Goal: Information Seeking & Learning: Understand process/instructions

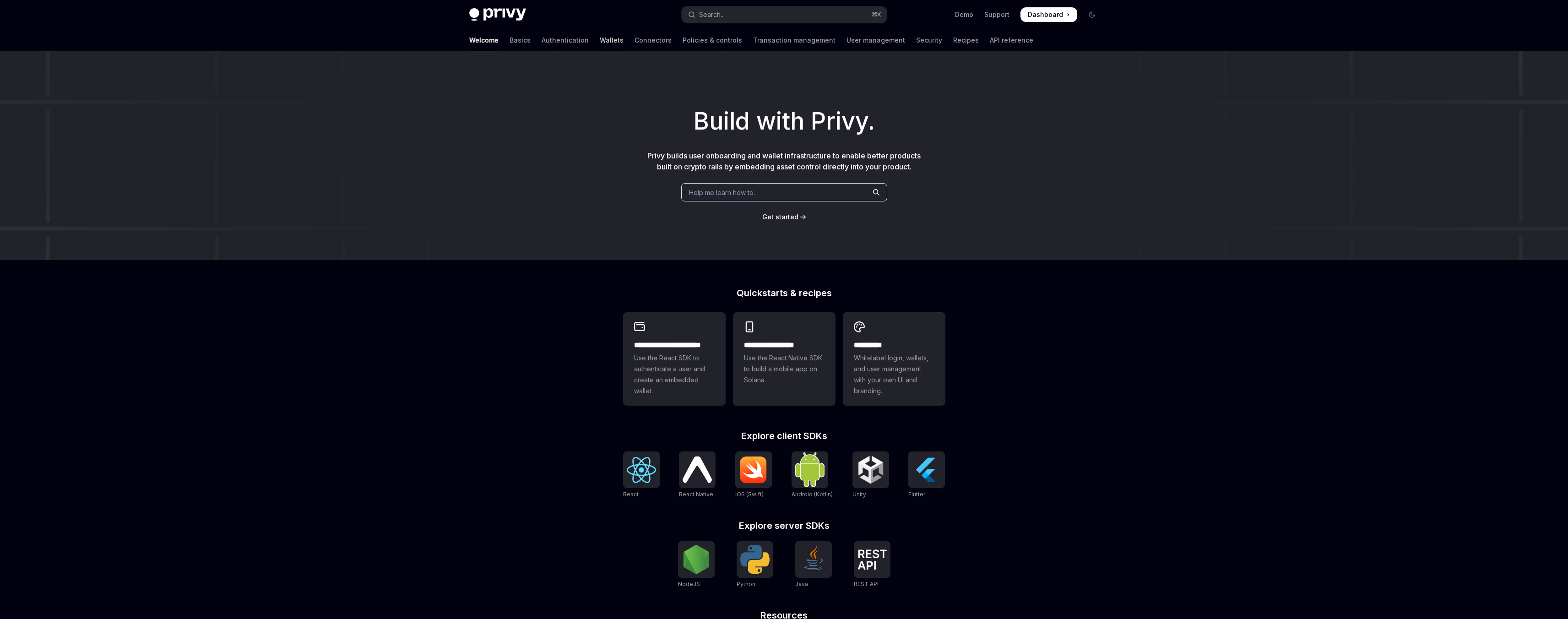
click at [600, 43] on link "Wallets" at bounding box center [612, 41] width 23 height 22
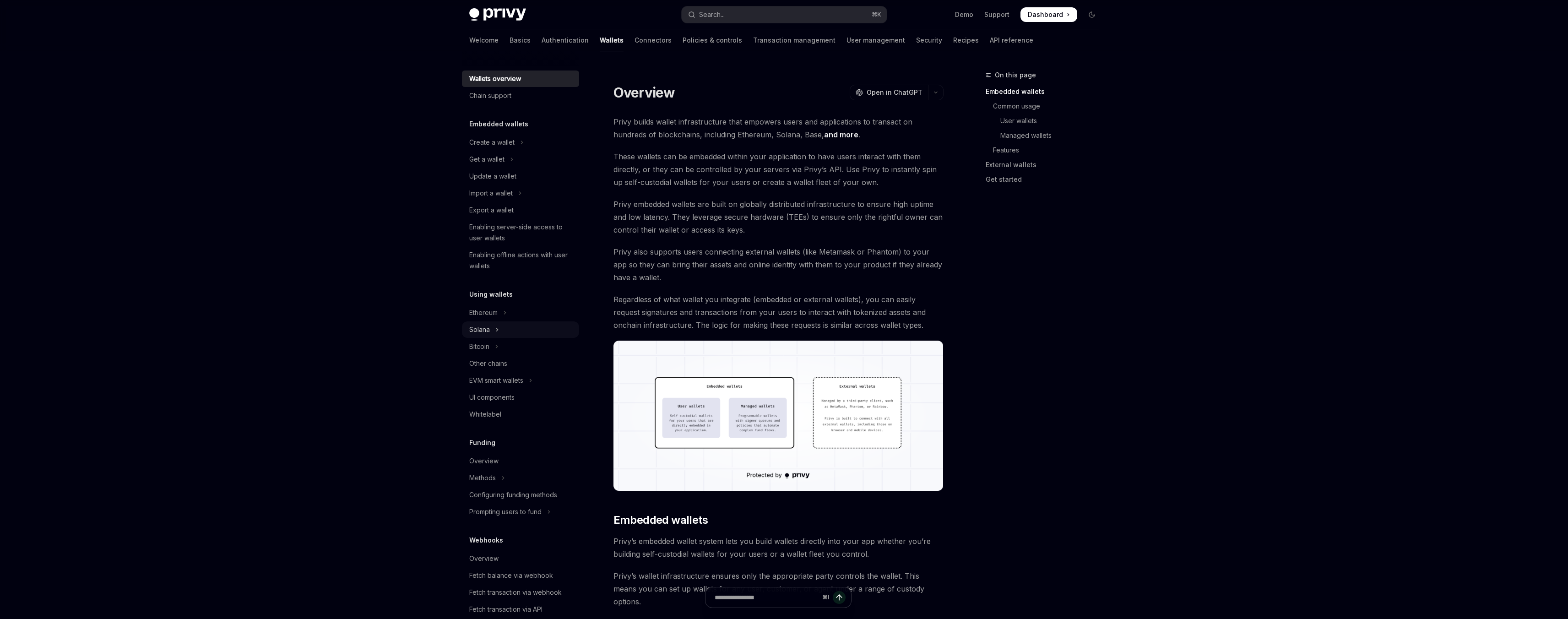
click at [489, 333] on div "Solana" at bounding box center [479, 330] width 21 height 11
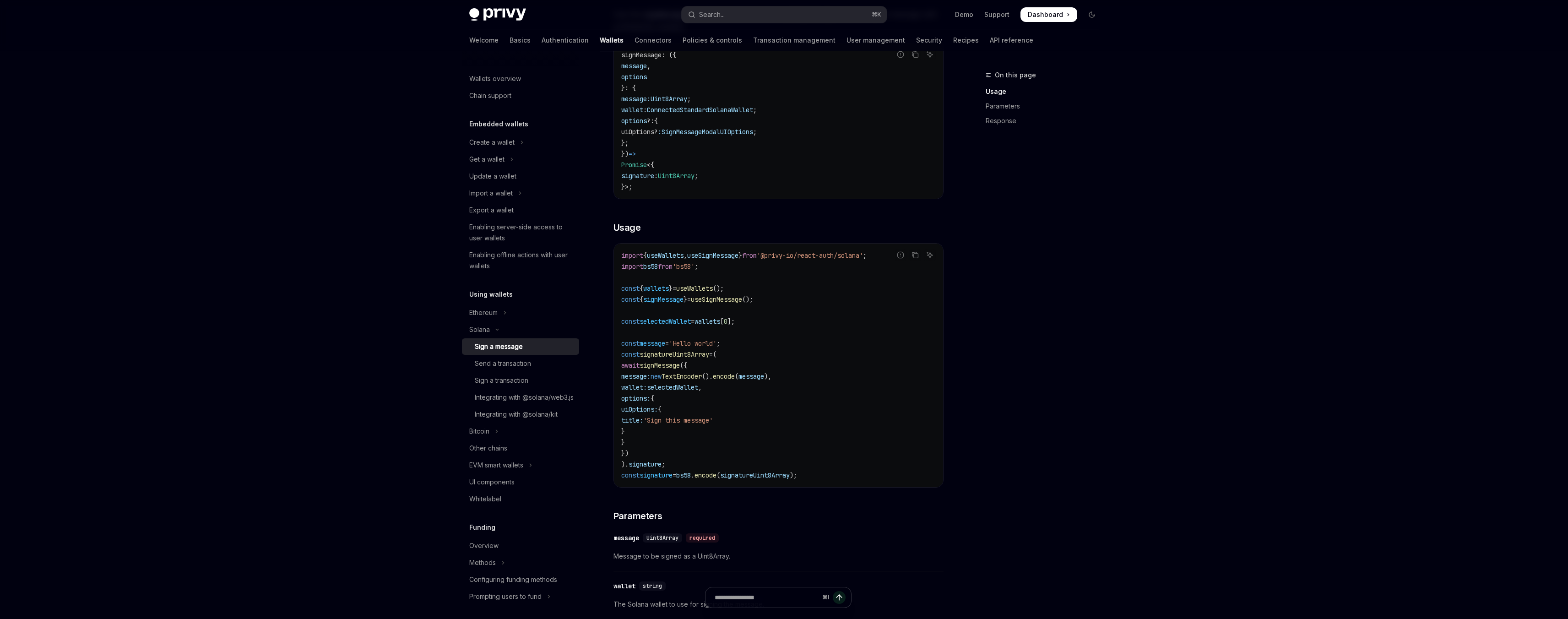
scroll to position [235, 0]
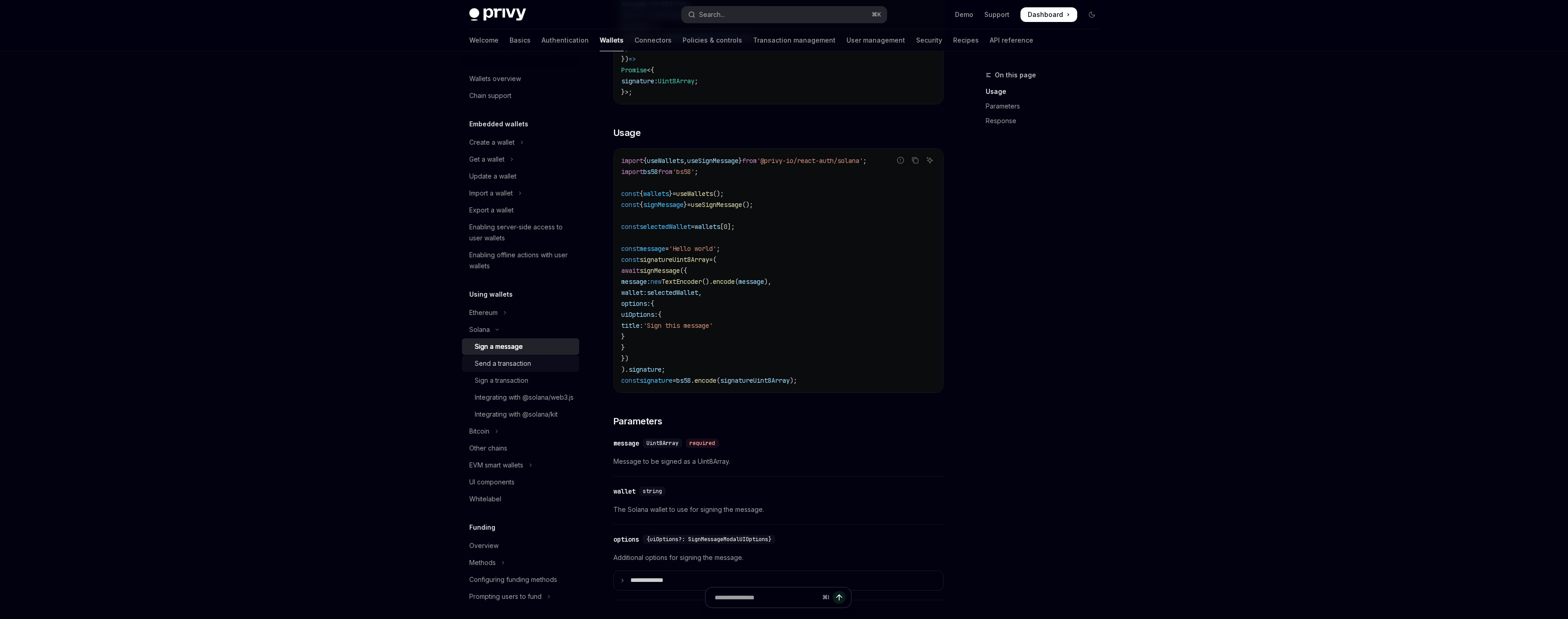
click at [504, 368] on div "Send a transaction" at bounding box center [503, 363] width 57 height 11
type textarea "*"
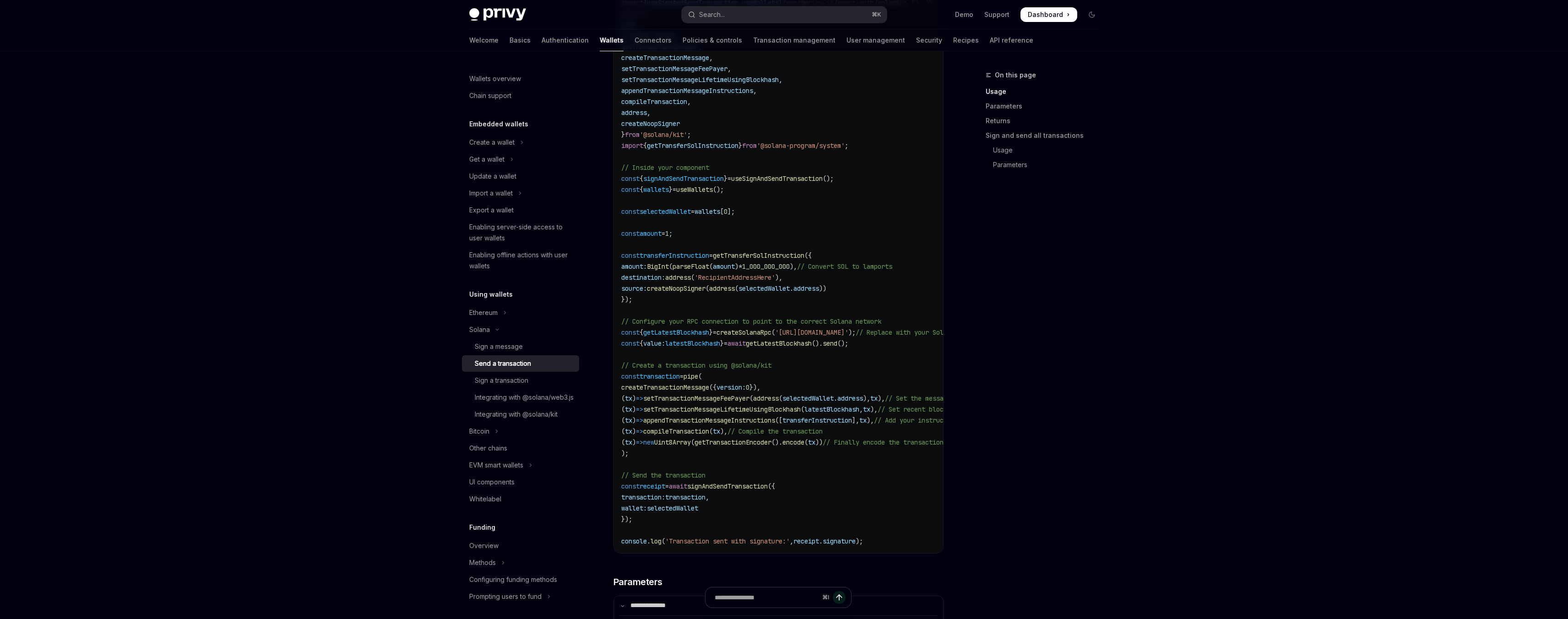
scroll to position [468, 0]
